Goal: Book appointment/travel/reservation

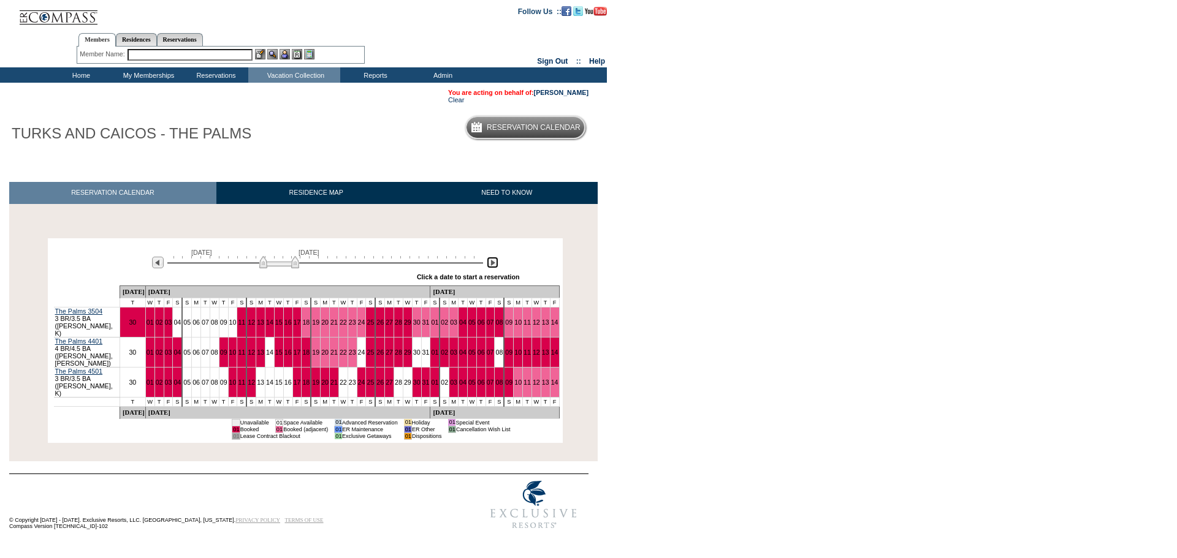
click at [493, 268] on img at bounding box center [493, 263] width 12 height 12
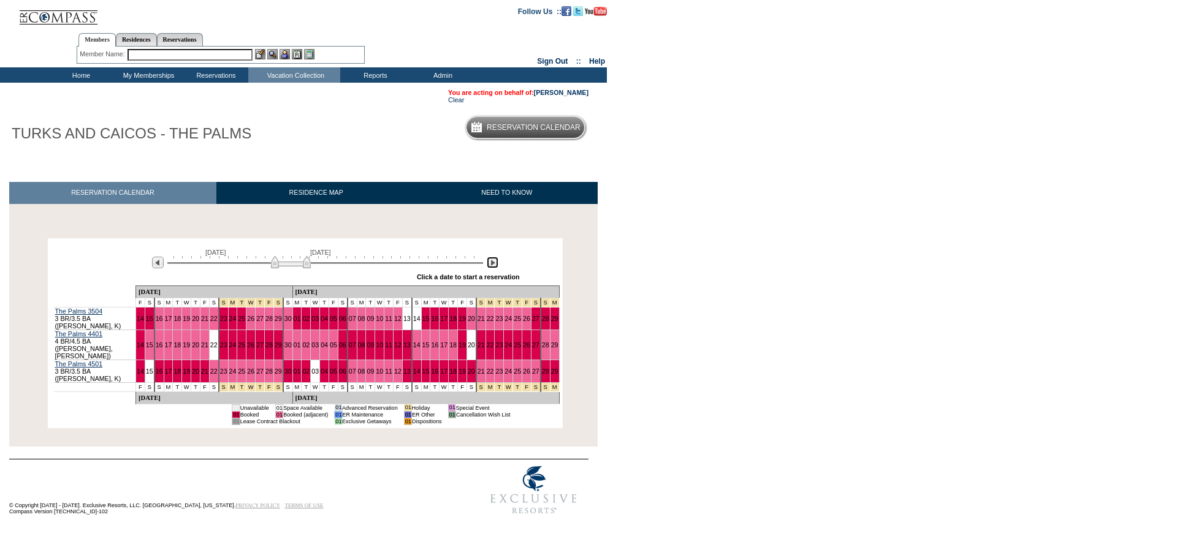
click at [493, 268] on img at bounding box center [493, 263] width 12 height 12
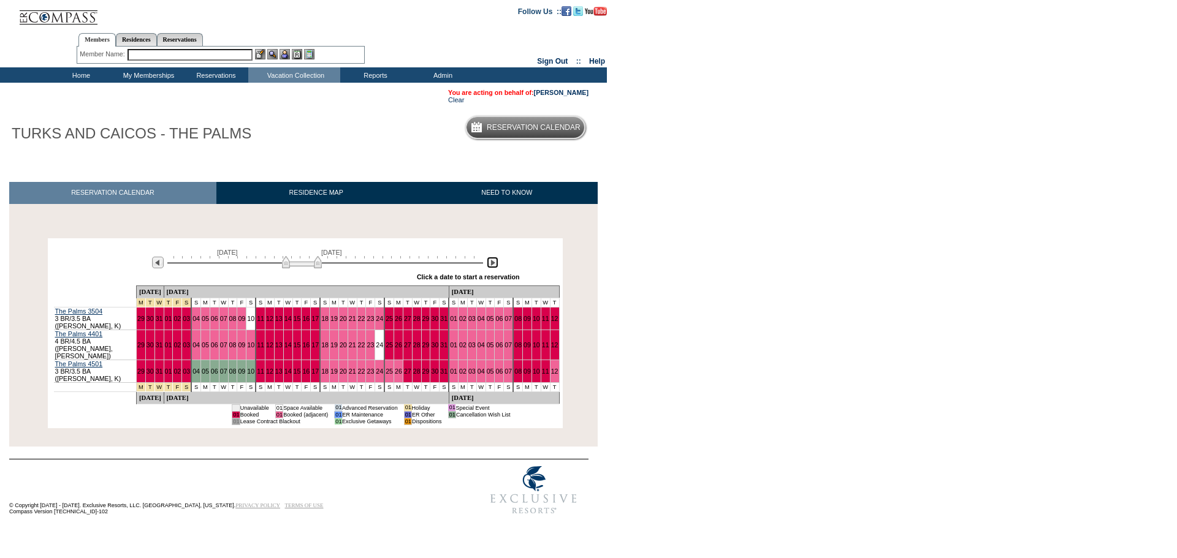
click at [493, 268] on img at bounding box center [493, 263] width 12 height 12
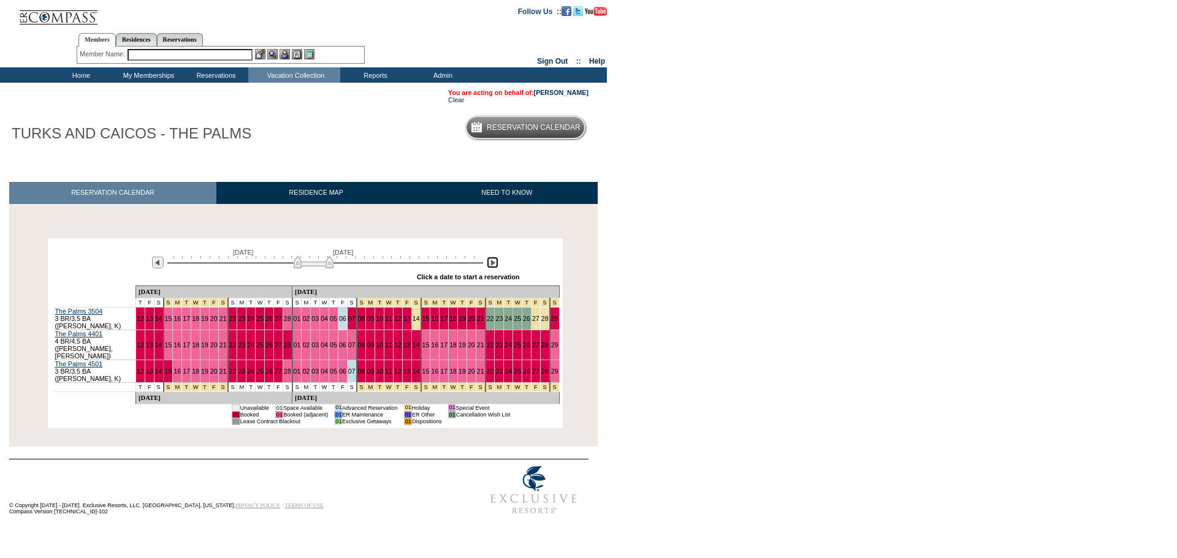
click at [493, 268] on img at bounding box center [493, 263] width 12 height 12
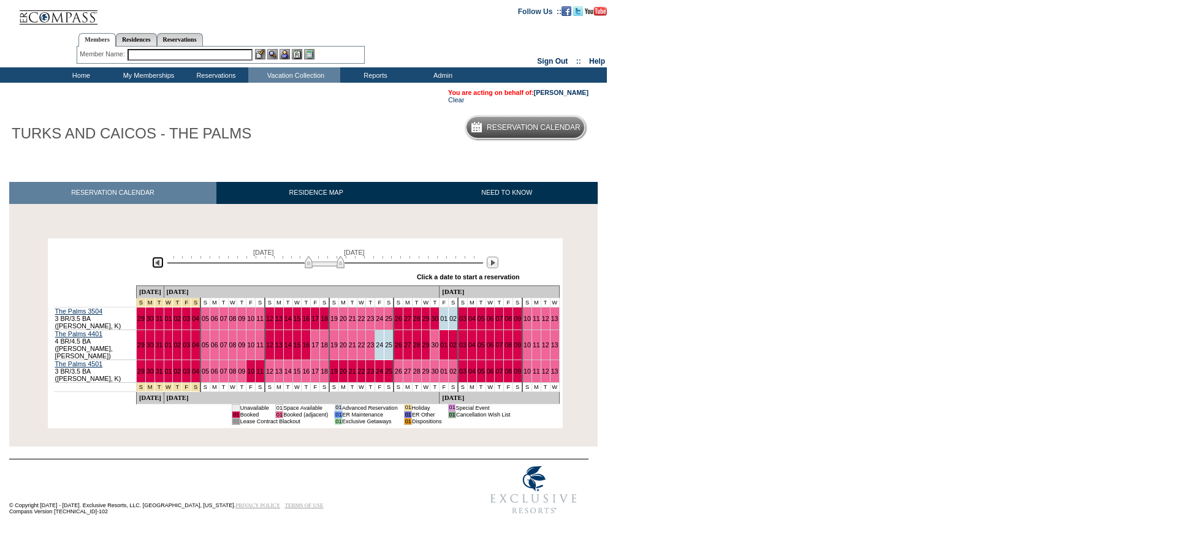
click at [156, 266] on img at bounding box center [158, 263] width 12 height 12
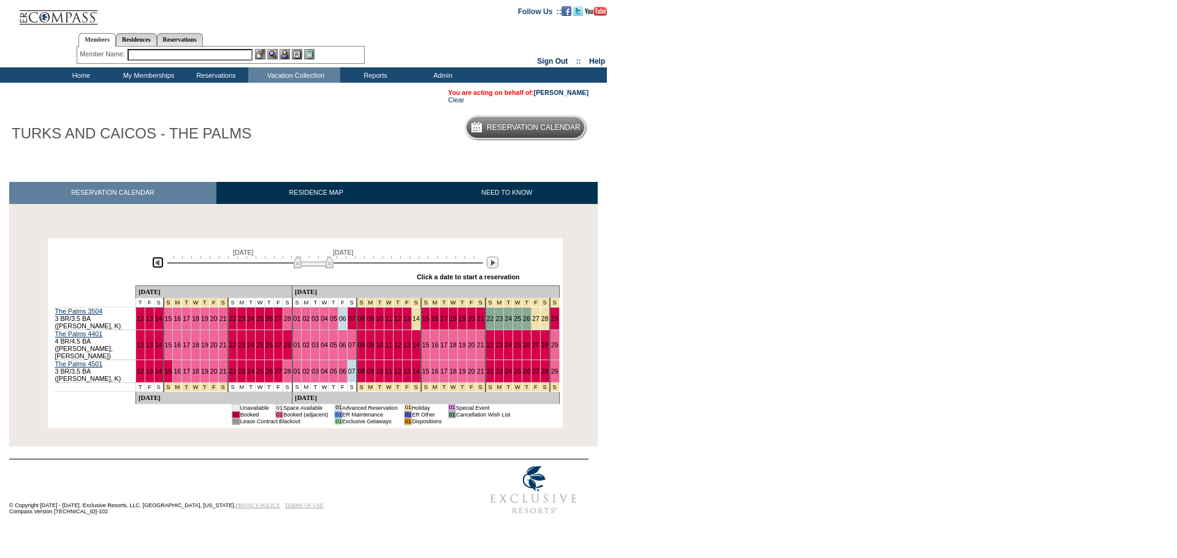
click at [156, 266] on img at bounding box center [158, 263] width 12 height 12
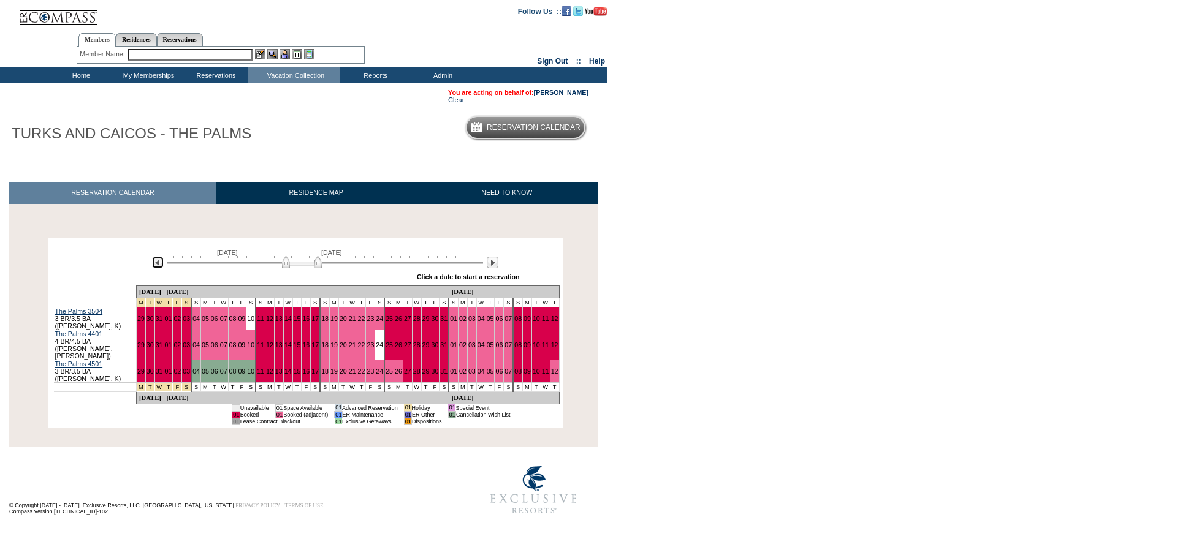
click at [156, 266] on img at bounding box center [158, 263] width 12 height 12
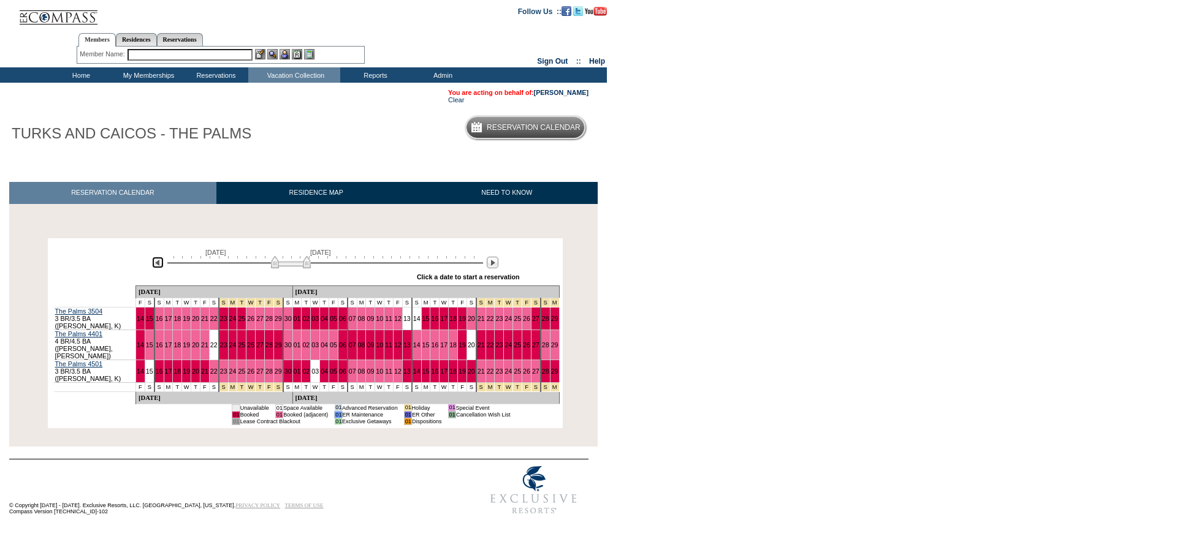
click at [156, 266] on img at bounding box center [158, 263] width 12 height 12
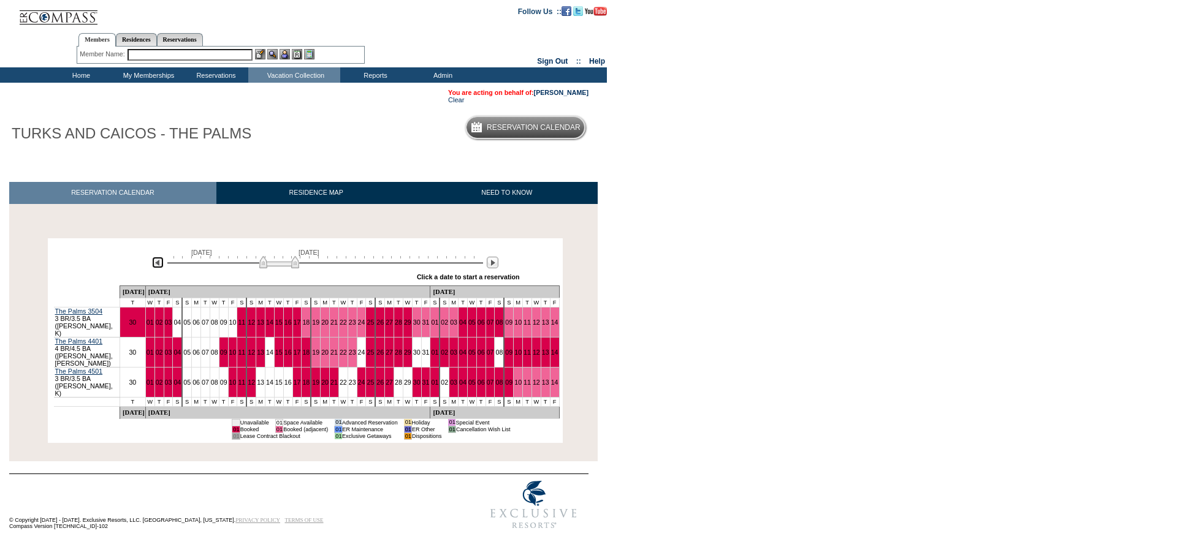
click at [156, 266] on img at bounding box center [158, 263] width 12 height 12
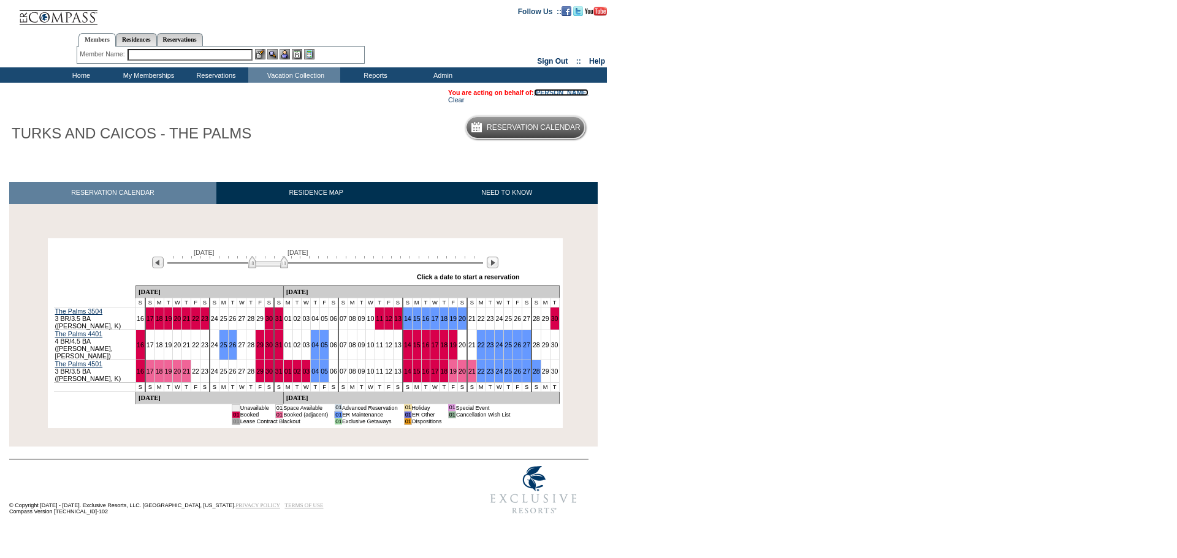
click at [572, 91] on link "[PERSON_NAME]" at bounding box center [561, 92] width 55 height 7
